Goal: Obtain resource: Obtain resource

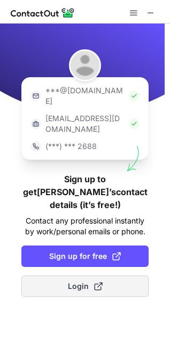
click at [80, 281] on span "Login" at bounding box center [85, 286] width 35 height 11
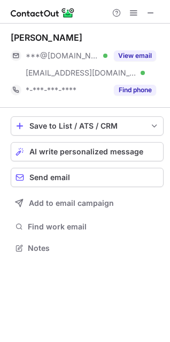
scroll to position [240, 170]
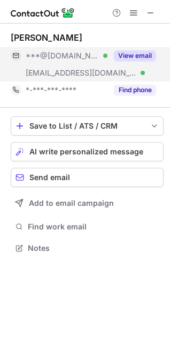
click at [128, 58] on button "View email" at bounding box center [135, 55] width 42 height 11
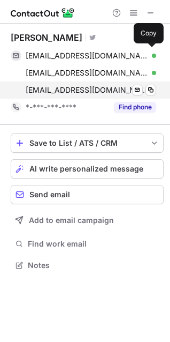
scroll to position [258, 170]
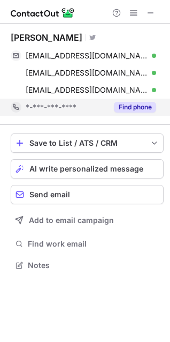
click at [129, 106] on button "Find phone" at bounding box center [135, 107] width 42 height 11
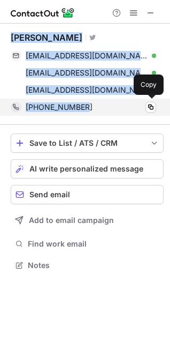
drag, startPoint x: 10, startPoint y: 38, endPoint x: 96, endPoint y: 108, distance: 110.8
click at [96, 108] on div "Apaksh Gupta Visit Twitter profile apakshastute@gmail.com Verified Send email C…" at bounding box center [85, 153] width 170 height 258
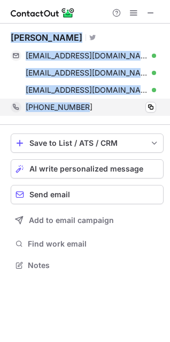
copy div "Apaksh Gupta Visit Twitter profile apakshastute@gmail.com Verified Send email C…"
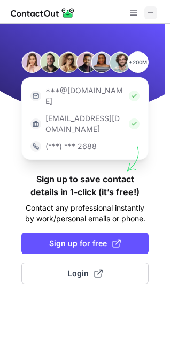
click at [149, 14] on span at bounding box center [151, 13] width 9 height 9
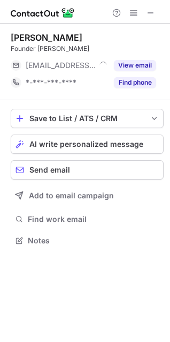
scroll to position [233, 170]
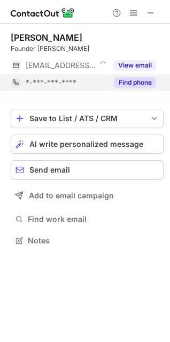
click at [143, 85] on button "Find phone" at bounding box center [135, 82] width 42 height 11
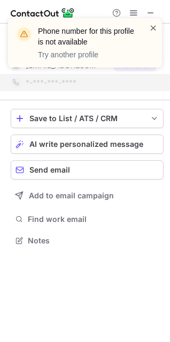
click at [154, 29] on span at bounding box center [153, 27] width 9 height 11
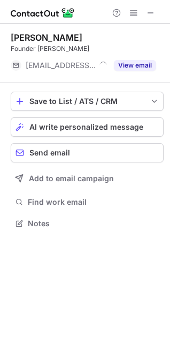
scroll to position [216, 170]
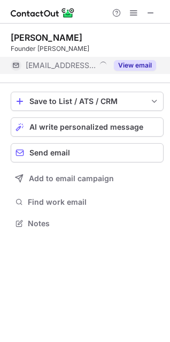
click at [128, 62] on button "View email" at bounding box center [135, 65] width 42 height 11
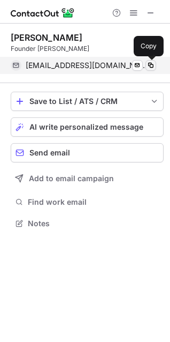
click at [154, 64] on span at bounding box center [151, 65] width 9 height 9
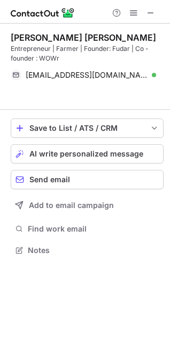
scroll to position [225, 170]
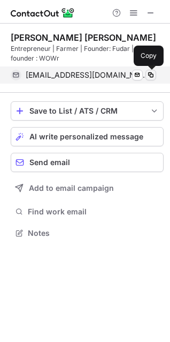
click at [153, 75] on span at bounding box center [151, 75] width 9 height 9
